Goal: Information Seeking & Learning: Learn about a topic

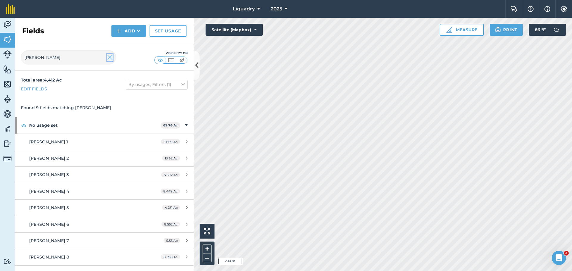
click at [110, 58] on img at bounding box center [109, 57] width 5 height 7
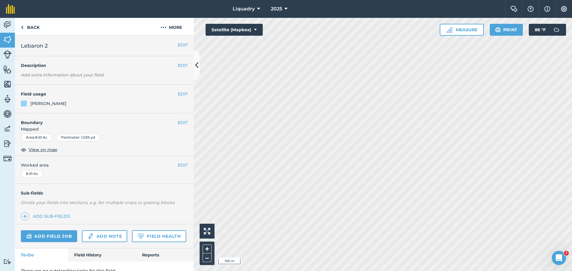
scroll to position [26, 0]
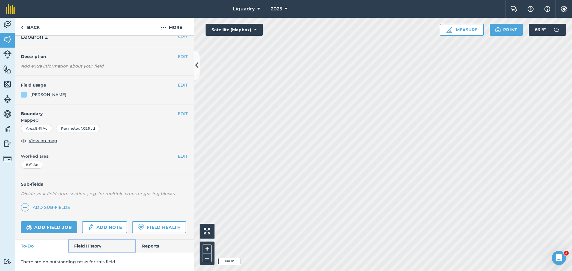
click at [86, 246] on link "Field History" at bounding box center [102, 246] width 68 height 13
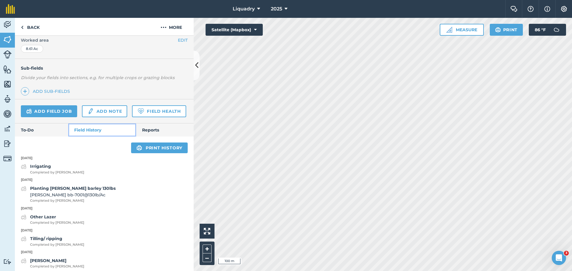
scroll to position [145, 0]
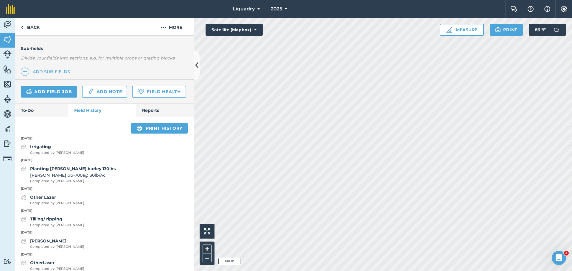
scroll to position [26, 0]
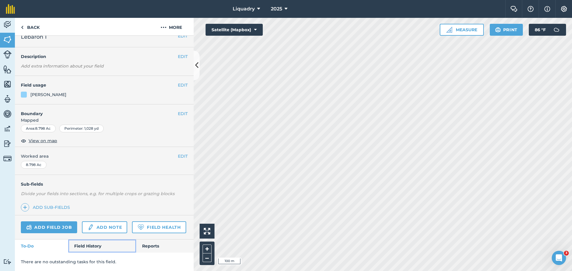
click at [82, 247] on link "Field History" at bounding box center [102, 246] width 68 height 13
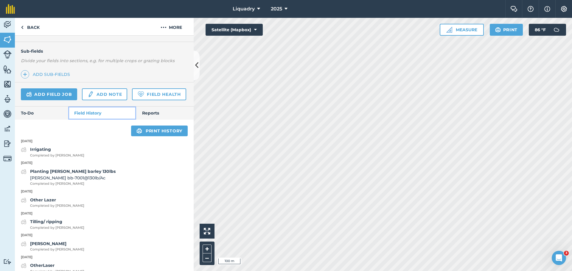
scroll to position [145, 0]
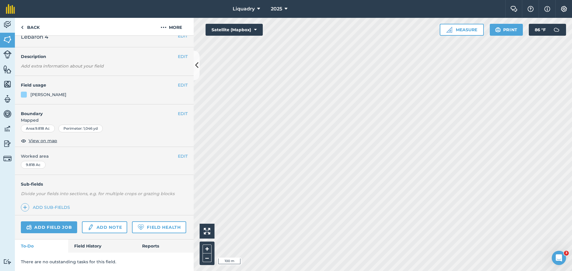
scroll to position [26, 0]
click at [91, 244] on link "Field History" at bounding box center [102, 246] width 68 height 13
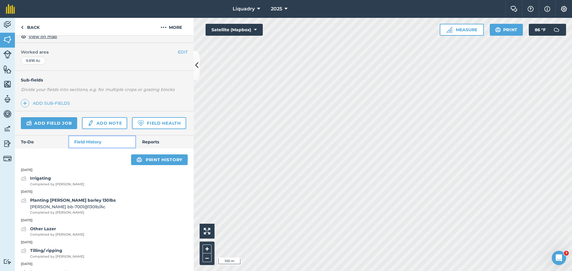
scroll to position [115, 0]
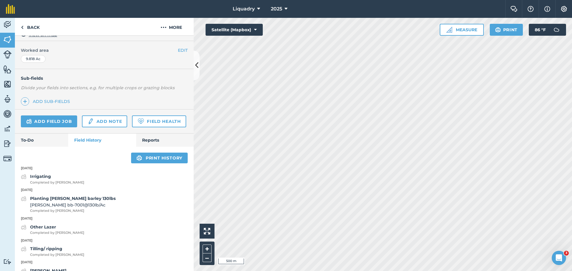
scroll to position [25, 0]
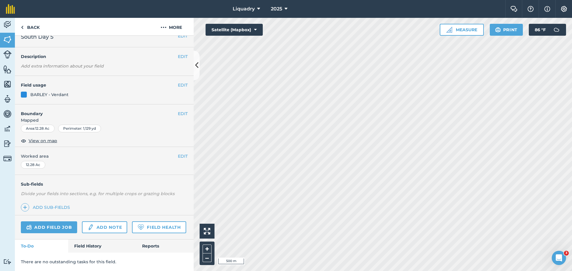
scroll to position [26, 0]
click at [98, 247] on link "Field History" at bounding box center [102, 246] width 68 height 13
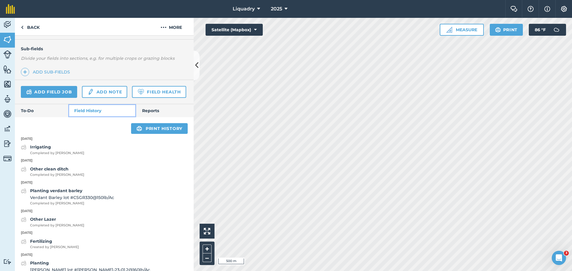
scroll to position [145, 0]
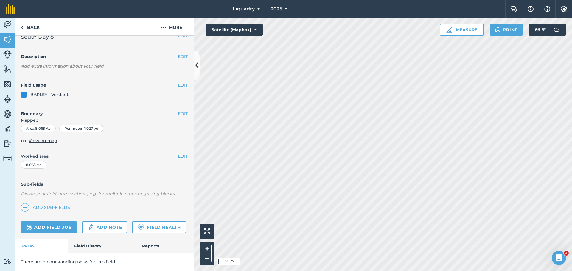
scroll to position [26, 0]
click at [88, 244] on link "Field History" at bounding box center [102, 246] width 68 height 13
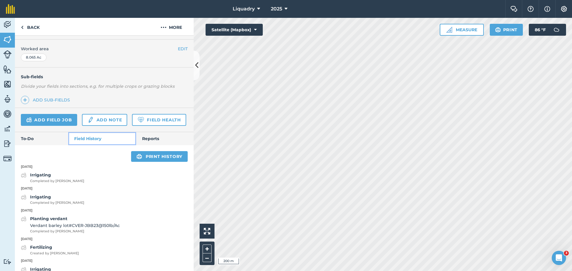
scroll to position [145, 0]
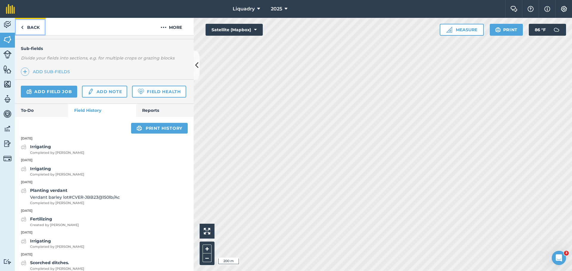
drag, startPoint x: 16, startPoint y: 28, endPoint x: 20, endPoint y: 27, distance: 4.0
click at [16, 28] on link "Back" at bounding box center [30, 27] width 31 height 18
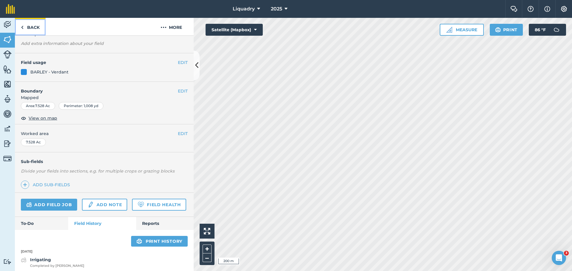
scroll to position [145, 0]
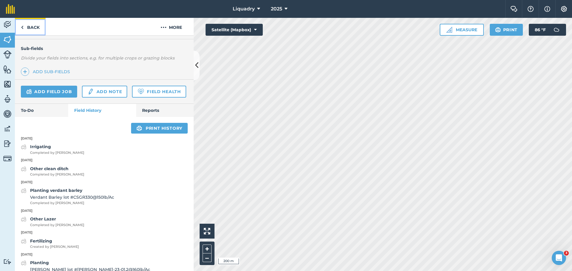
click at [22, 25] on img at bounding box center [22, 27] width 3 height 7
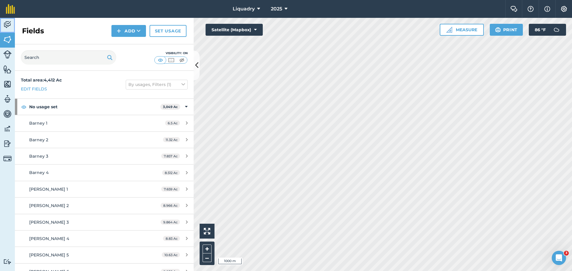
click at [4, 21] on img at bounding box center [7, 24] width 8 height 9
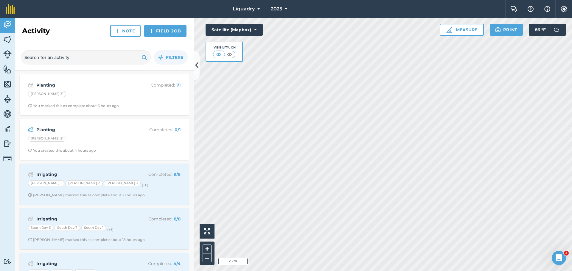
click at [94, 37] on div "Activity Note Field Job" at bounding box center [104, 31] width 179 height 26
click at [7, 39] on img at bounding box center [7, 39] width 8 height 9
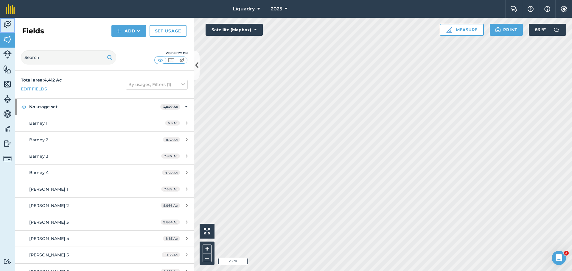
click at [4, 20] on img at bounding box center [7, 24] width 8 height 9
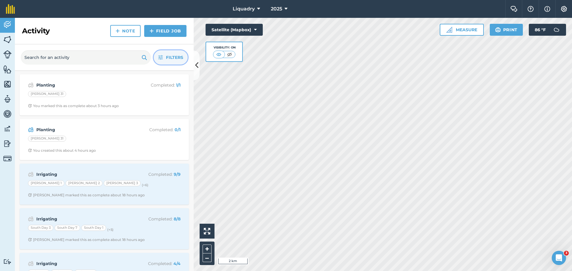
click at [176, 60] on span "Filters" at bounding box center [174, 57] width 17 height 7
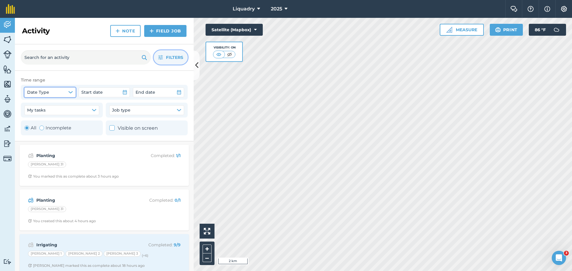
click at [72, 91] on icon "button" at bounding box center [70, 92] width 5 height 5
click at [39, 106] on label "Created date" at bounding box center [52, 107] width 48 height 8
checkbox input "true"
click at [62, 107] on button "My tasks" at bounding box center [61, 110] width 75 height 10
click at [109, 91] on button "Start date" at bounding box center [104, 93] width 51 height 10
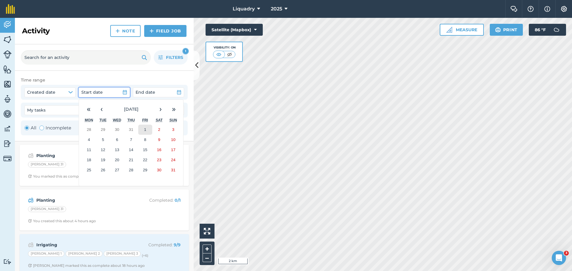
click at [144, 126] on button "1" at bounding box center [145, 130] width 14 height 10
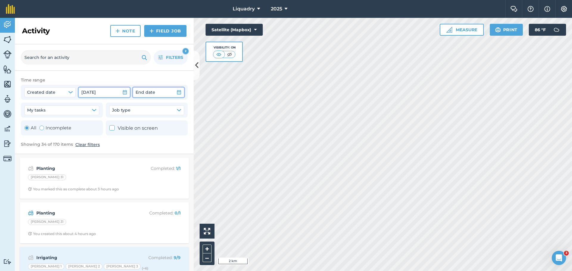
click at [177, 91] on icon "button" at bounding box center [179, 92] width 4 height 4
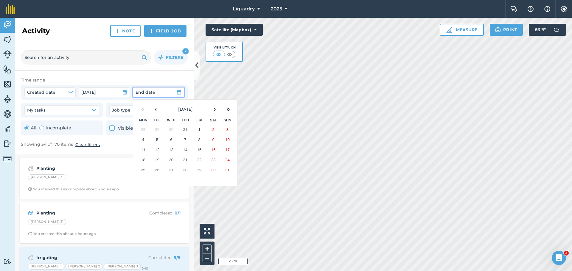
click at [143, 170] on abbr "25" at bounding box center [143, 170] width 4 height 4
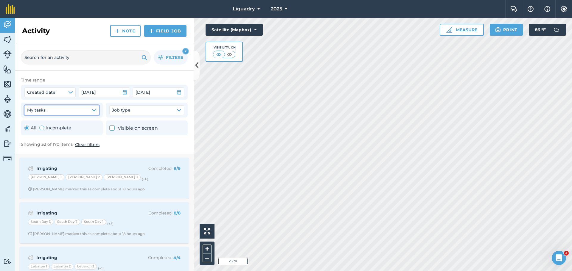
click at [92, 108] on icon "button" at bounding box center [94, 110] width 5 height 5
click at [178, 107] on button "Job type" at bounding box center [146, 110] width 75 height 10
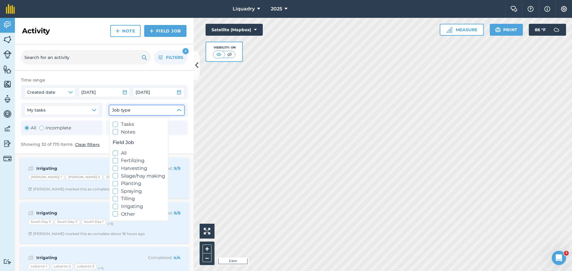
click at [127, 183] on label "Planting" at bounding box center [139, 184] width 52 height 8
checkbox input "true"
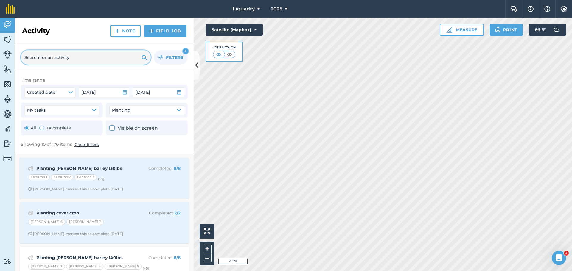
click at [77, 58] on input "text" at bounding box center [86, 57] width 130 height 14
click at [168, 56] on span "Filters" at bounding box center [174, 57] width 17 height 7
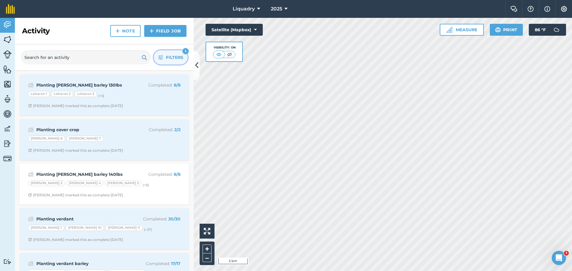
click at [168, 56] on span "Filters" at bounding box center [174, 57] width 17 height 7
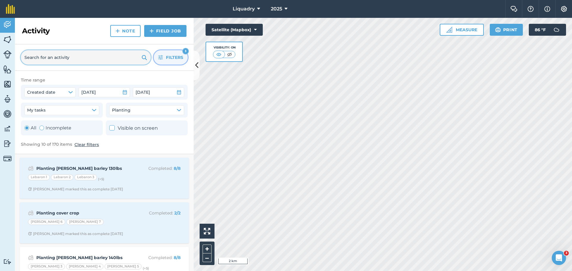
click at [106, 57] on input "text" at bounding box center [86, 57] width 130 height 14
type input "planting"
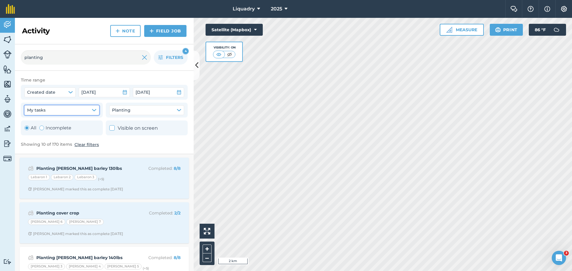
click at [85, 107] on button "My tasks" at bounding box center [61, 110] width 75 height 10
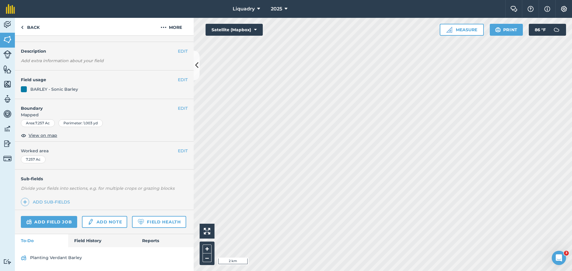
scroll to position [31, 0]
click at [85, 242] on link "Field History" at bounding box center [102, 240] width 68 height 13
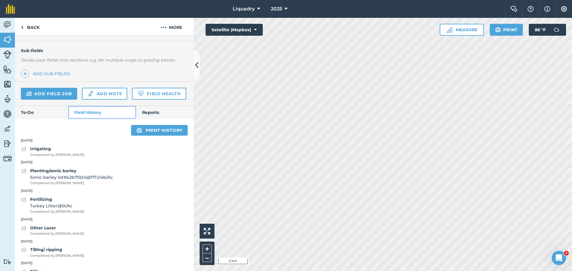
scroll to position [150, 0]
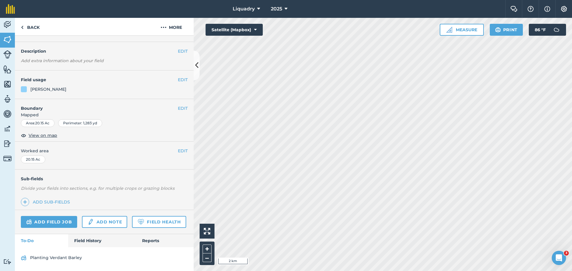
scroll to position [31, 0]
click at [75, 240] on link "Field History" at bounding box center [102, 240] width 68 height 13
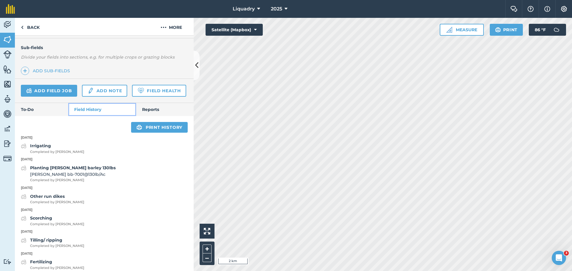
scroll to position [150, 0]
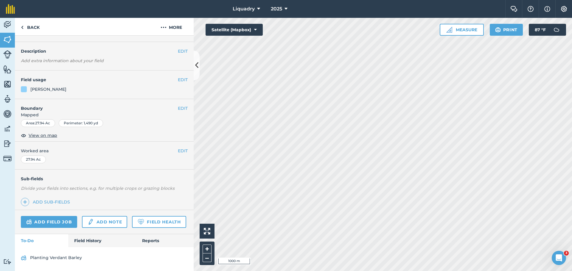
scroll to position [31, 0]
click at [82, 241] on link "Field History" at bounding box center [102, 240] width 68 height 13
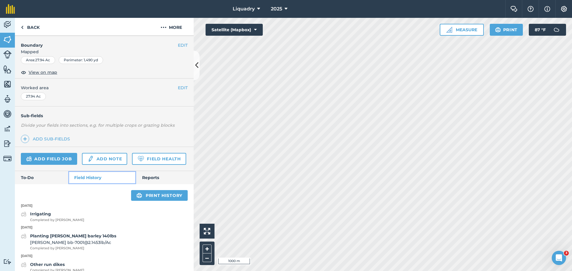
scroll to position [180, 0]
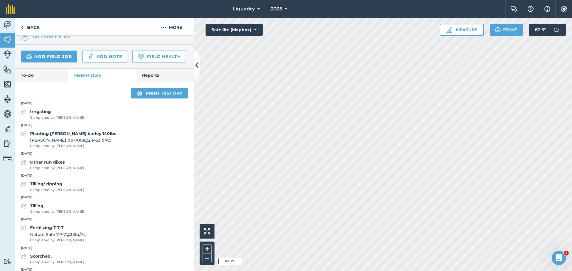
scroll to position [30, 0]
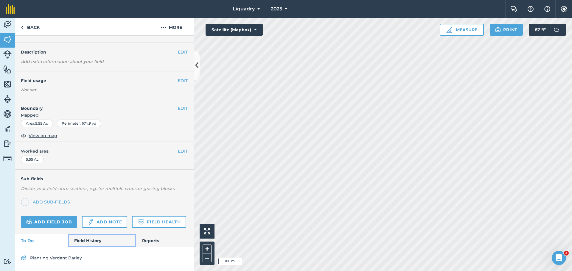
click at [75, 238] on link "Field History" at bounding box center [102, 240] width 68 height 13
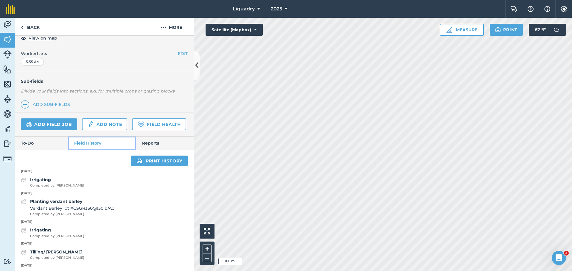
scroll to position [119, 0]
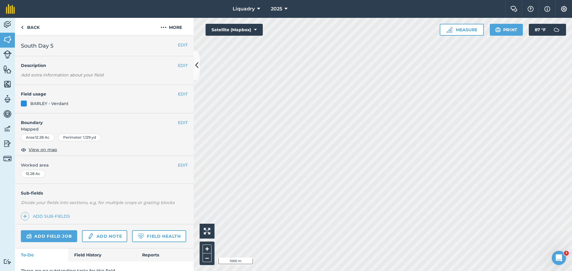
scroll to position [26, 0]
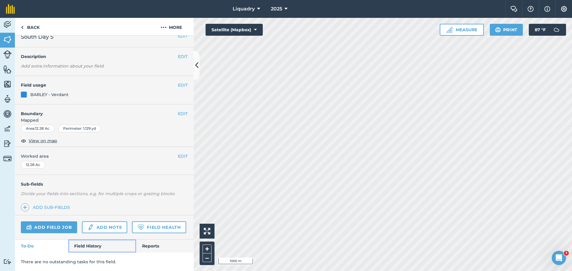
click at [81, 243] on link "Field History" at bounding box center [102, 246] width 68 height 13
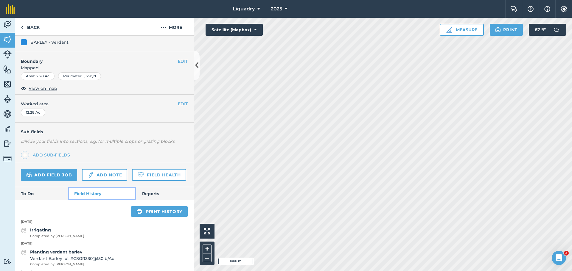
scroll to position [115, 0]
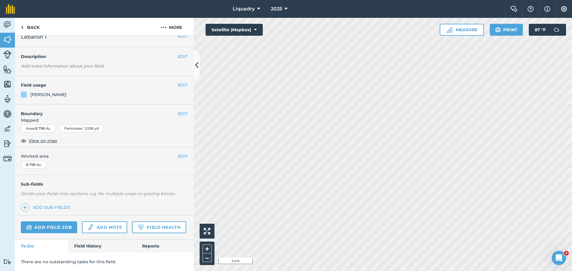
scroll to position [26, 0]
click at [87, 244] on link "Field History" at bounding box center [102, 246] width 68 height 13
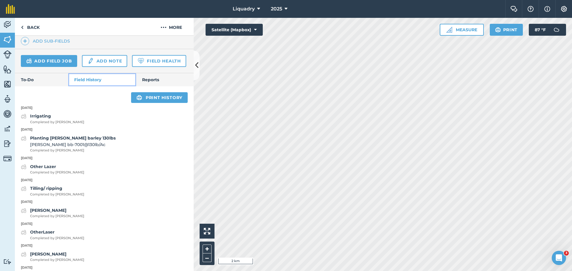
scroll to position [204, 0]
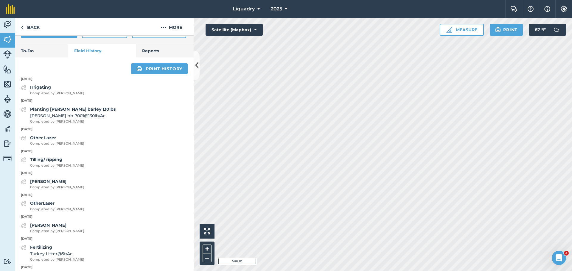
scroll to position [31, 0]
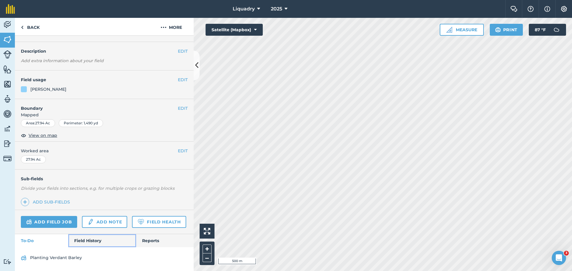
click at [91, 239] on link "Field History" at bounding box center [102, 240] width 68 height 13
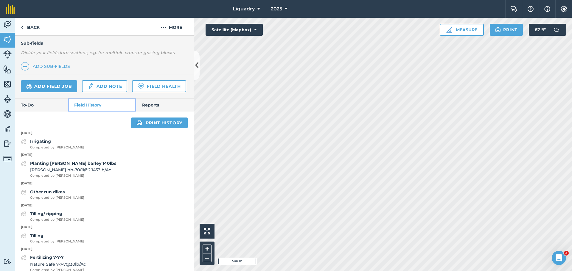
scroll to position [180, 0]
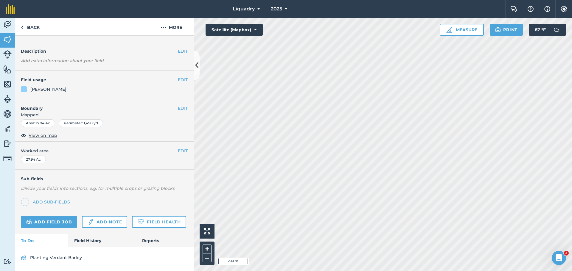
scroll to position [31, 0]
click at [88, 238] on link "Field History" at bounding box center [102, 240] width 68 height 13
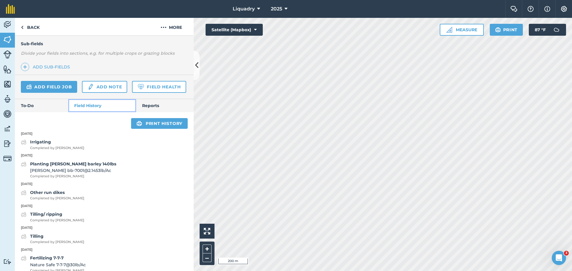
scroll to position [150, 0]
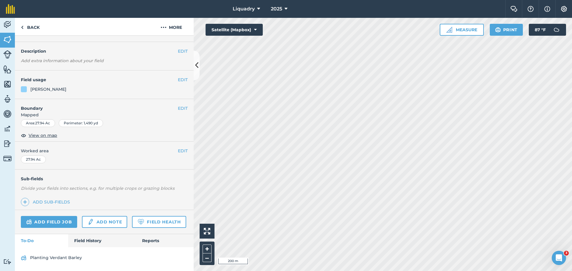
scroll to position [31, 0]
click at [82, 240] on link "Field History" at bounding box center [102, 240] width 68 height 13
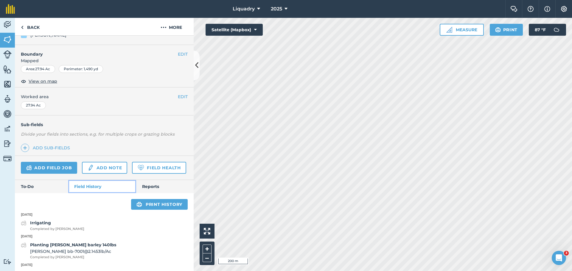
scroll to position [150, 0]
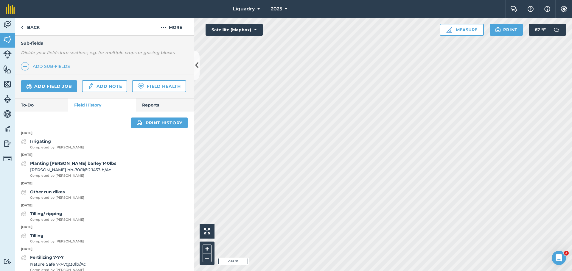
scroll to position [31, 0]
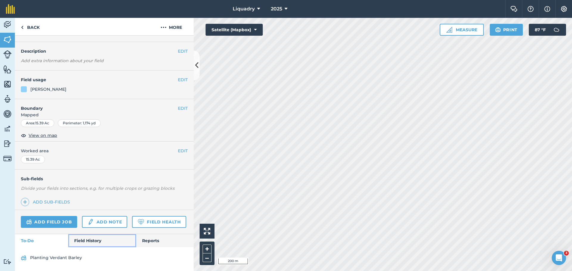
click at [92, 241] on link "Field History" at bounding box center [102, 240] width 68 height 13
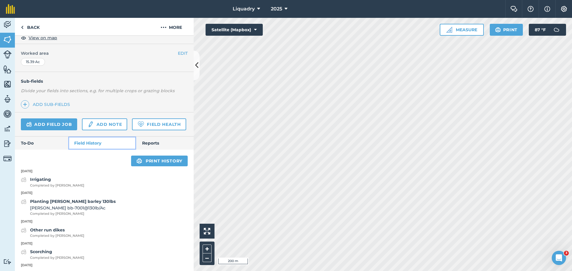
scroll to position [120, 0]
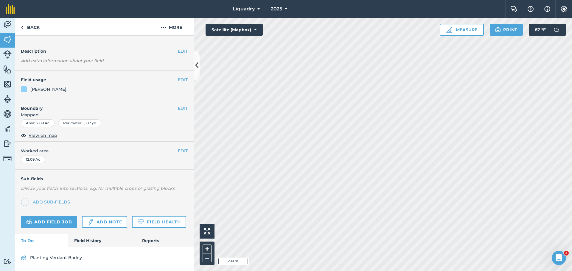
scroll to position [31, 0]
click at [95, 239] on link "Field History" at bounding box center [102, 240] width 68 height 13
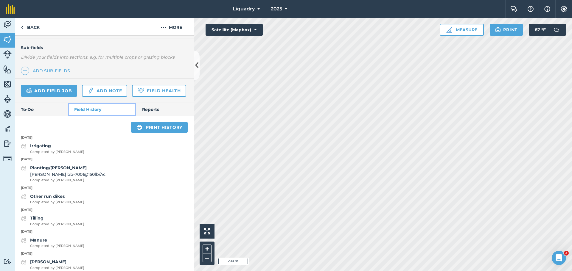
scroll to position [150, 0]
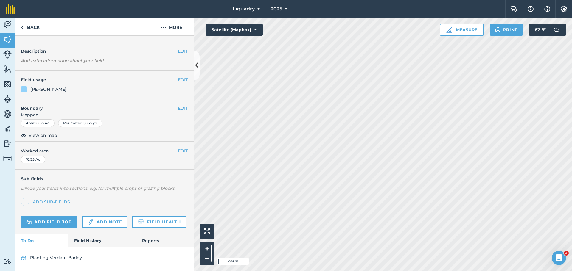
scroll to position [31, 0]
click at [83, 234] on link "Field History" at bounding box center [102, 240] width 68 height 13
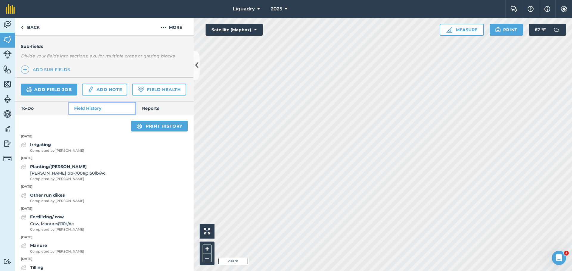
scroll to position [150, 0]
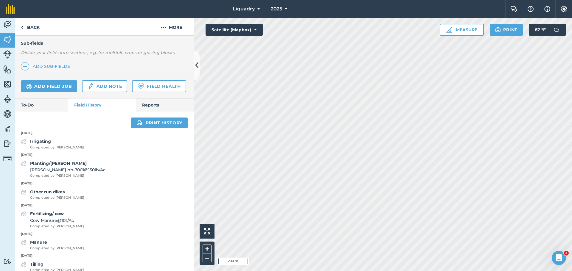
scroll to position [31, 0]
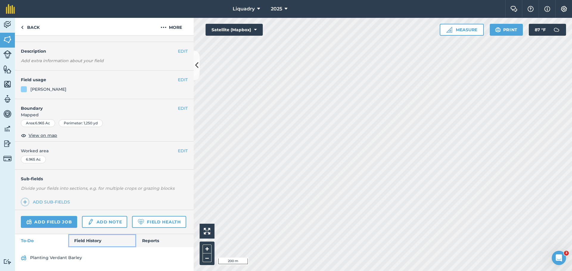
click at [81, 243] on link "Field History" at bounding box center [102, 240] width 68 height 13
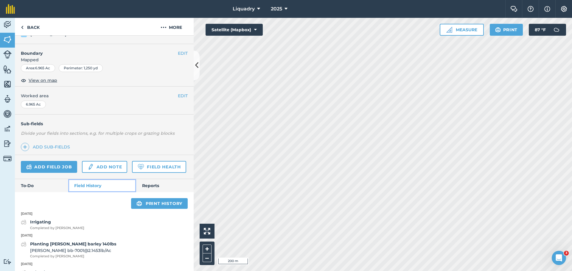
scroll to position [120, 0]
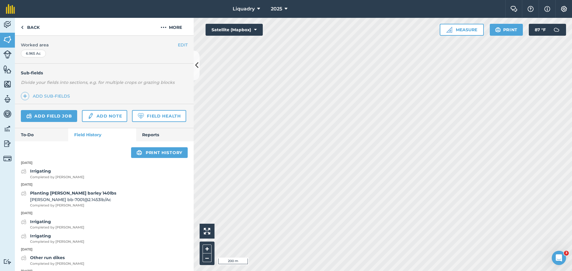
click at [117, 208] on div "Planting [PERSON_NAME] barley 140lbs [PERSON_NAME] Barley bb-7001 @ 2.1453 lb /…" at bounding box center [104, 199] width 179 height 18
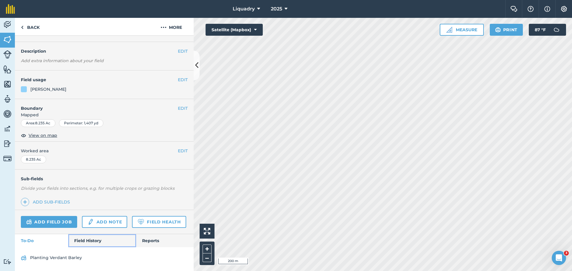
click at [83, 241] on link "Field History" at bounding box center [102, 240] width 68 height 13
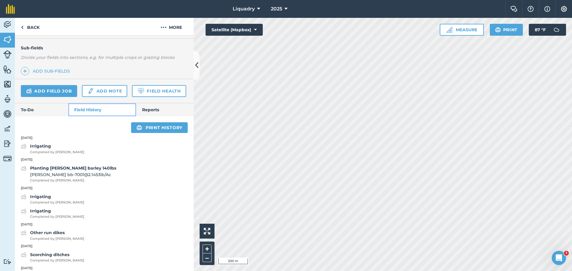
scroll to position [150, 0]
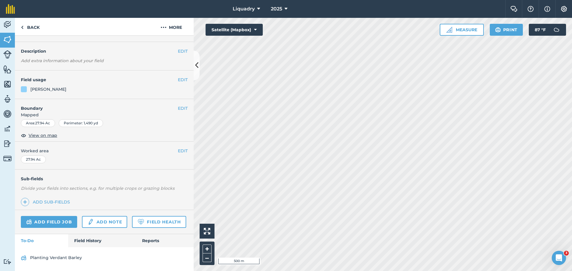
scroll to position [31, 0]
click at [92, 241] on link "Field History" at bounding box center [102, 240] width 68 height 13
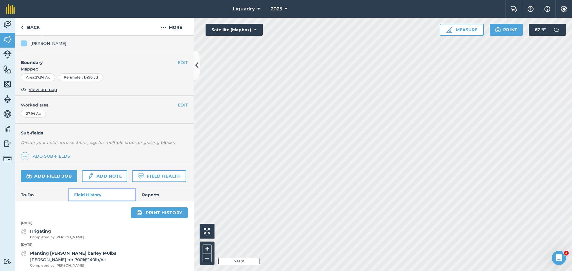
scroll to position [150, 0]
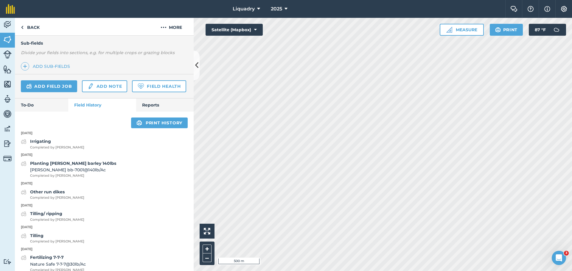
scroll to position [31, 0]
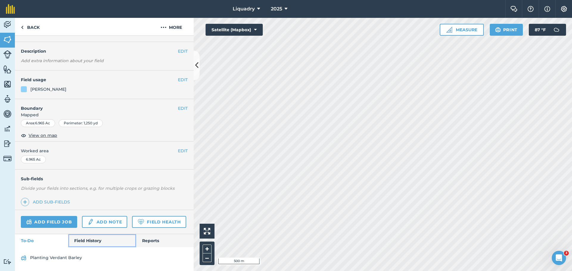
click at [84, 241] on link "Field History" at bounding box center [102, 240] width 68 height 13
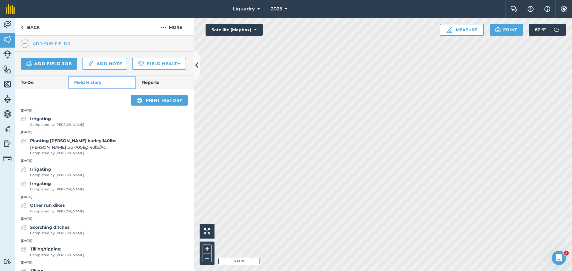
scroll to position [180, 0]
